Goal: Task Accomplishment & Management: Complete application form

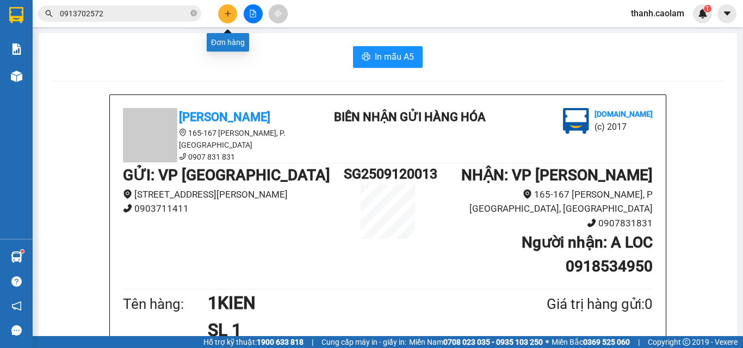
click at [226, 13] on icon "plus" at bounding box center [228, 14] width 8 height 8
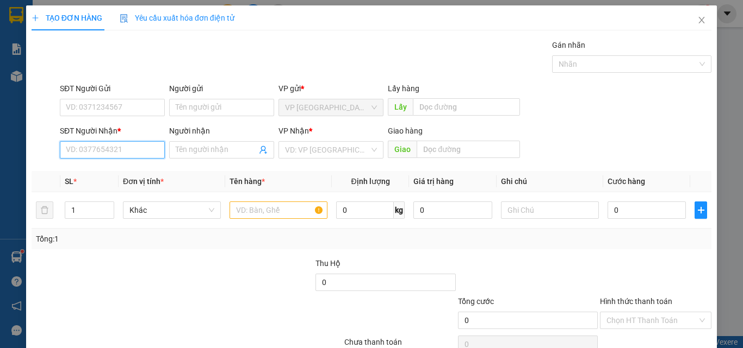
click at [142, 152] on input "SĐT Người Nhận *" at bounding box center [112, 149] width 105 height 17
type input "0843019539"
click at [209, 145] on input "Người nhận" at bounding box center [216, 150] width 81 height 12
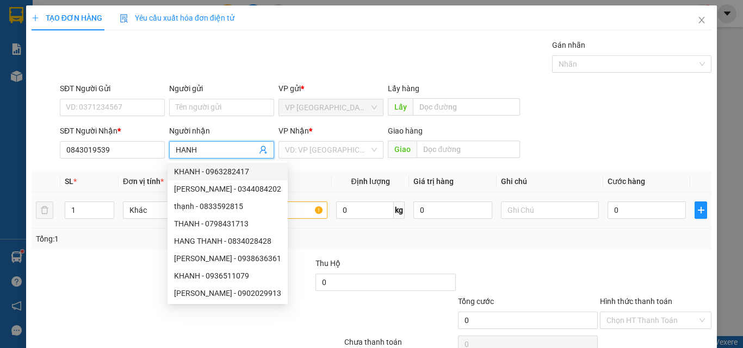
type input "HANH"
click at [294, 209] on input "text" at bounding box center [278, 210] width 98 height 17
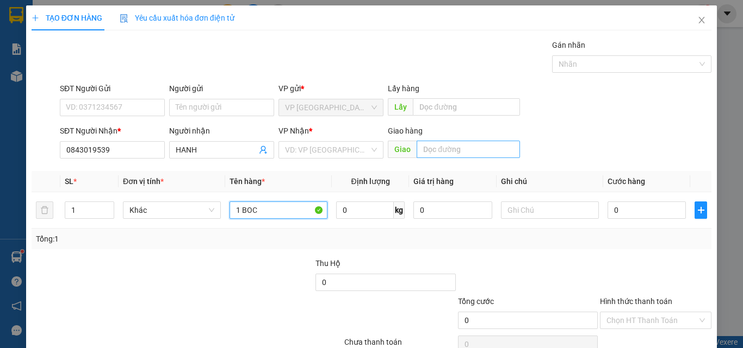
type input "1 BOC"
click at [482, 149] on input "text" at bounding box center [467, 149] width 103 height 17
type input "1"
type input "KM 10"
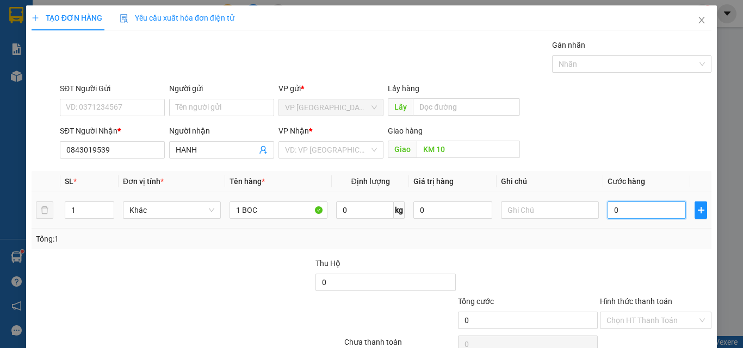
click at [640, 208] on input "0" at bounding box center [646, 210] width 78 height 17
type input "3"
type input "30"
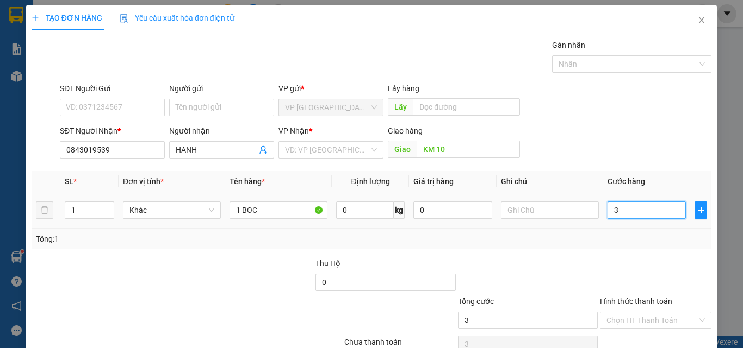
type input "30"
type input "300"
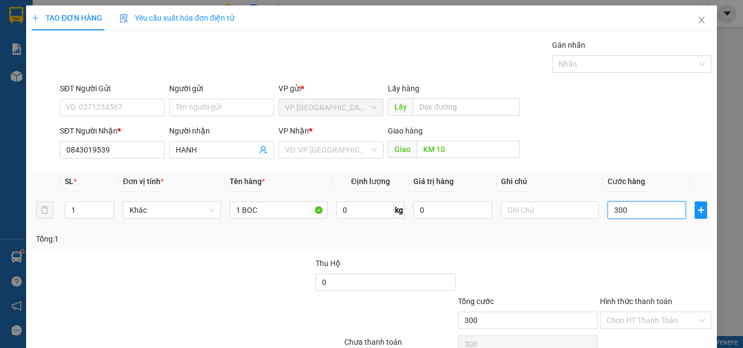
type input "3.000"
type input "30.000"
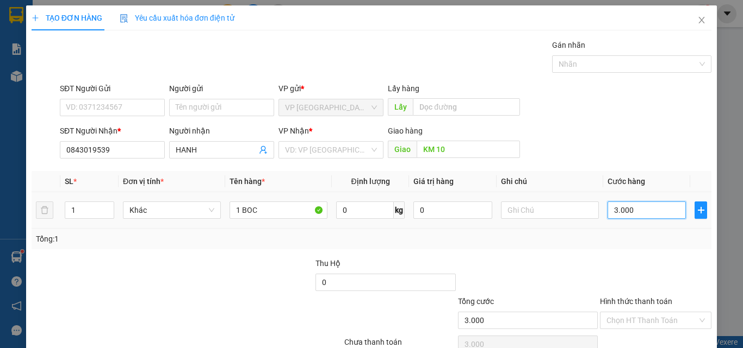
type input "30.000"
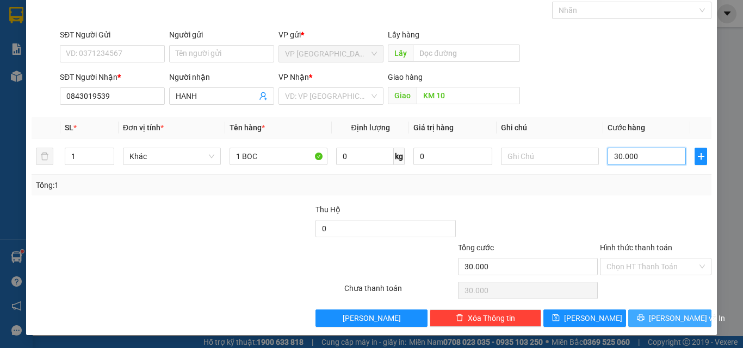
type input "30.000"
click at [644, 317] on icon "printer" at bounding box center [641, 318] width 8 height 8
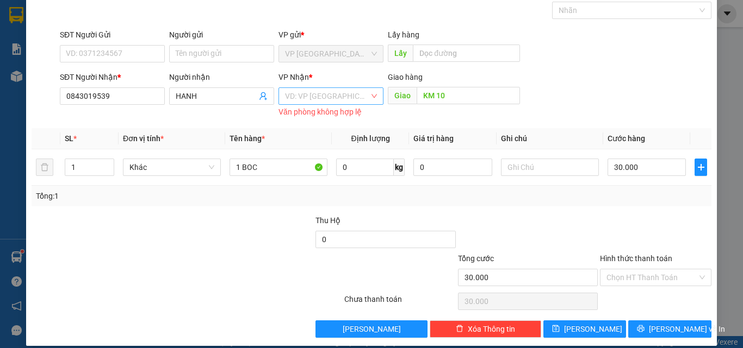
click at [348, 96] on input "search" at bounding box center [327, 96] width 84 height 16
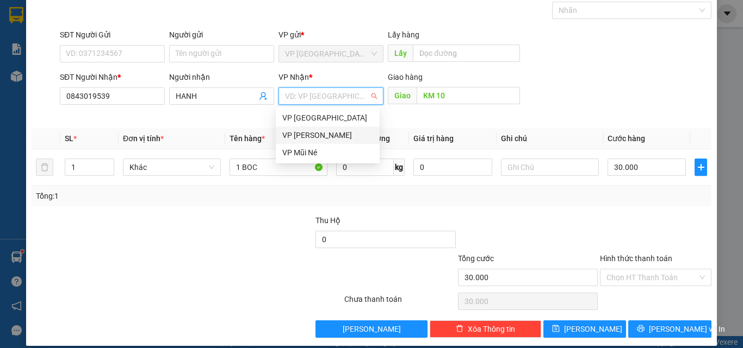
click at [322, 129] on div "VP [PERSON_NAME]" at bounding box center [328, 135] width 104 height 17
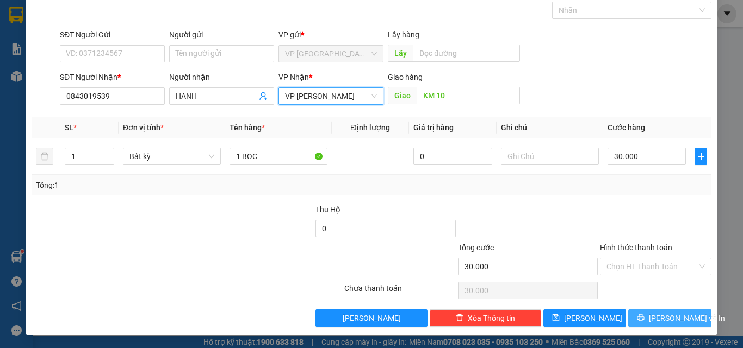
click at [678, 319] on span "[PERSON_NAME] và In" at bounding box center [686, 319] width 76 height 12
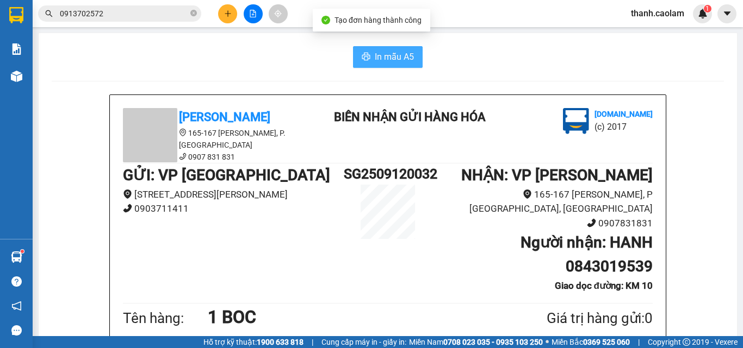
click at [376, 58] on span "In mẫu A5" at bounding box center [394, 57] width 39 height 14
